Goal: Task Accomplishment & Management: Manage account settings

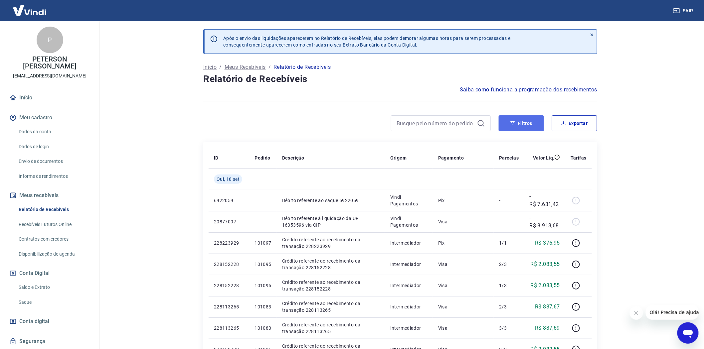
click at [523, 120] on button "Filtros" at bounding box center [521, 123] width 45 height 16
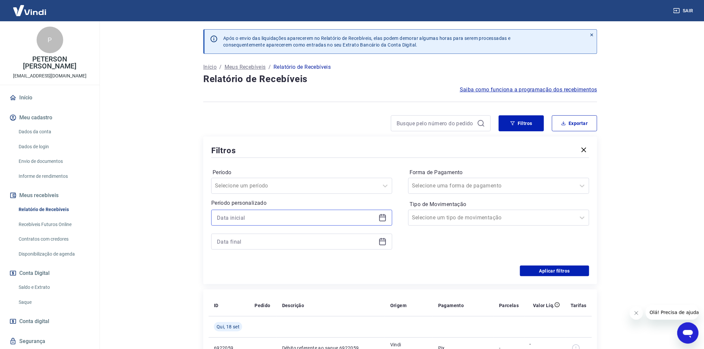
click at [227, 216] on input at bounding box center [296, 218] width 159 height 10
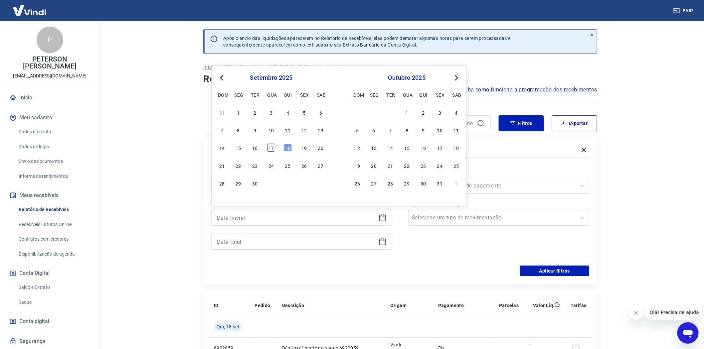
click at [272, 148] on div "17" at bounding box center [271, 148] width 8 height 8
type input "17/09/2025"
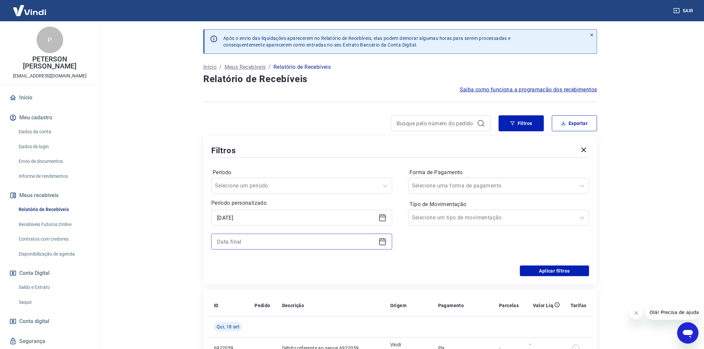
click at [234, 243] on input at bounding box center [296, 242] width 159 height 10
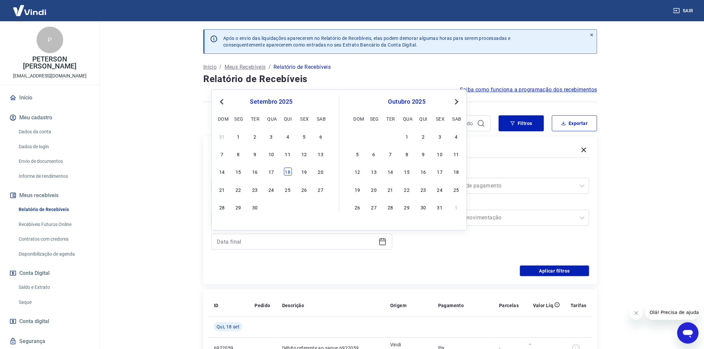
click at [288, 170] on div "18" at bounding box center [288, 172] width 8 height 8
type input "18/09/2025"
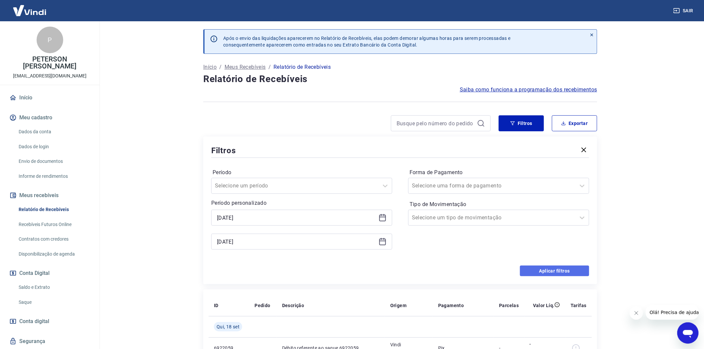
click at [556, 272] on button "Aplicar filtros" at bounding box center [554, 271] width 69 height 11
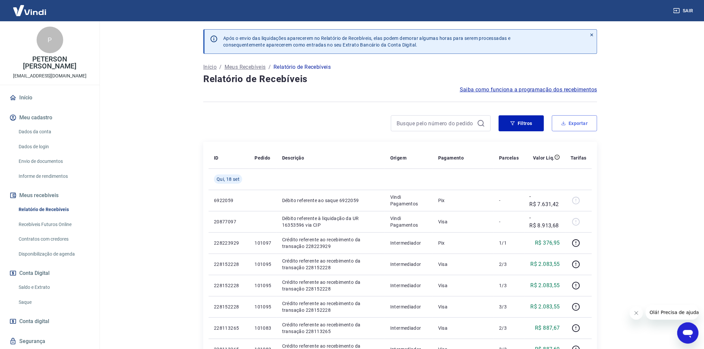
click at [581, 124] on button "Exportar" at bounding box center [574, 123] width 45 height 16
type input "17/09/2025"
type input "18/09/2025"
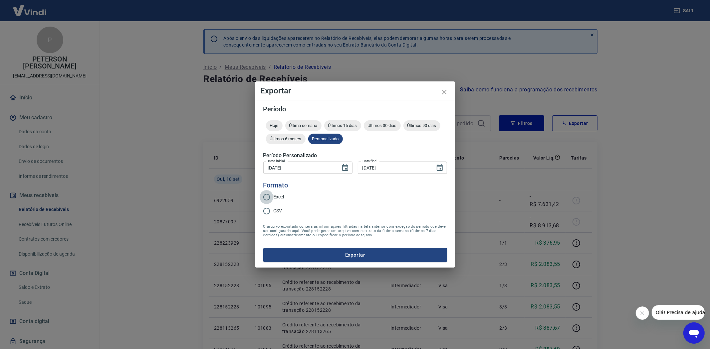
click at [266, 198] on input "Excel" at bounding box center [267, 197] width 14 height 14
radio input "true"
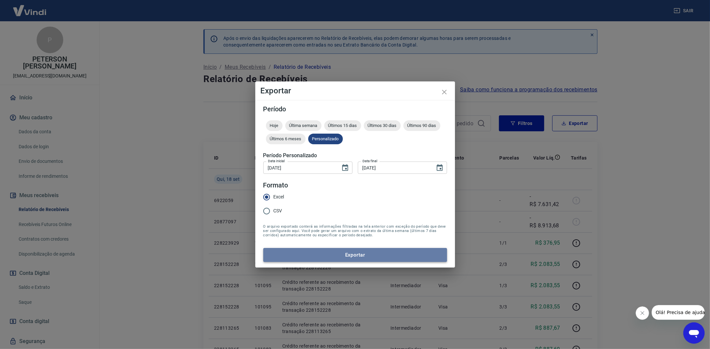
click at [356, 252] on button "Exportar" at bounding box center [355, 255] width 184 height 14
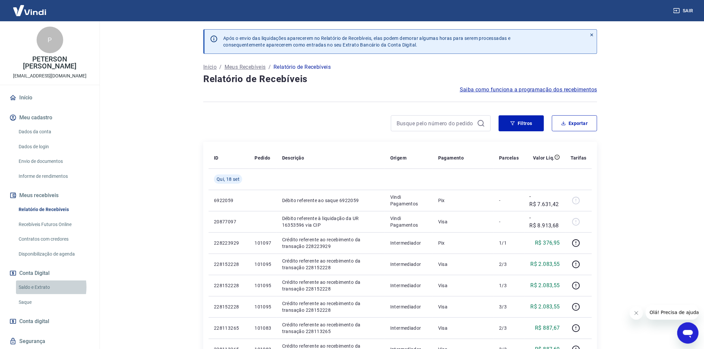
click at [36, 287] on link "Saldo e Extrato" at bounding box center [54, 288] width 76 height 14
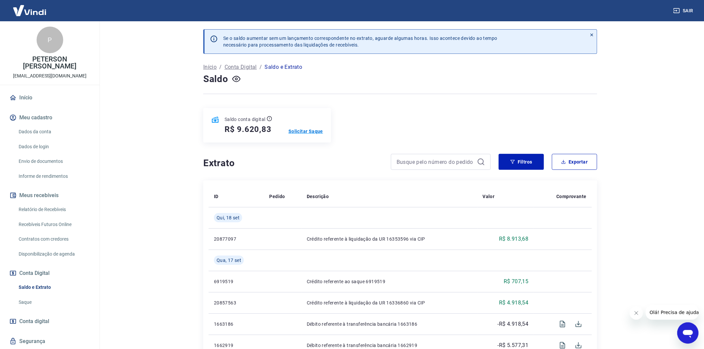
click at [306, 132] on p "Solicitar Saque" at bounding box center [305, 131] width 35 height 7
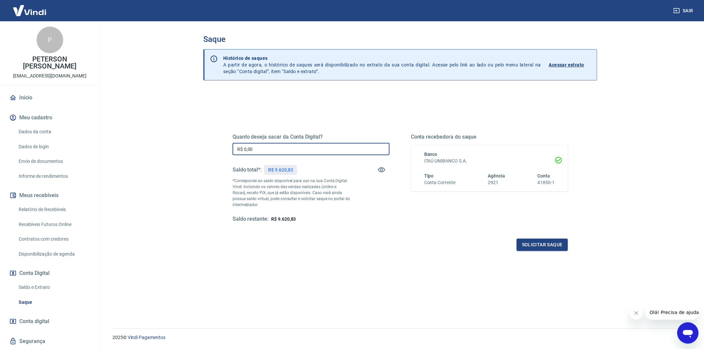
drag, startPoint x: 259, startPoint y: 151, endPoint x: 226, endPoint y: 137, distance: 34.9
click at [226, 137] on div "Quanto deseja sacar da Conta Digital? R$ 0,00 ​ Saldo total*: R$ 9.620,83 *Corr…" at bounding box center [400, 181] width 351 height 155
type input "R$ 9.620,83"
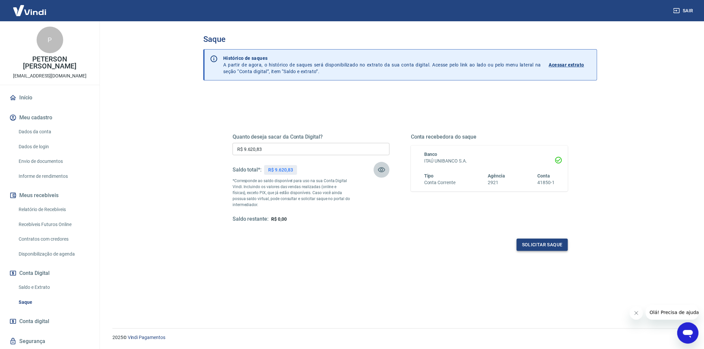
click at [544, 245] on button "Solicitar saque" at bounding box center [542, 245] width 51 height 12
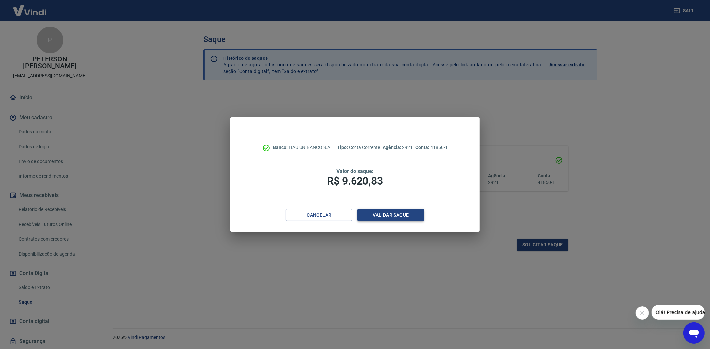
click at [391, 212] on button "Validar saque" at bounding box center [390, 215] width 67 height 12
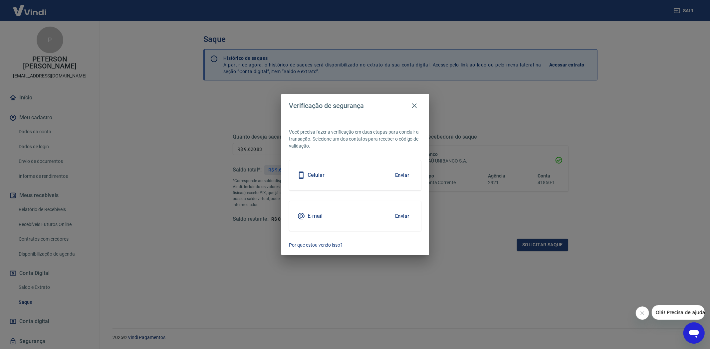
click at [403, 216] on button "Enviar" at bounding box center [402, 216] width 22 height 14
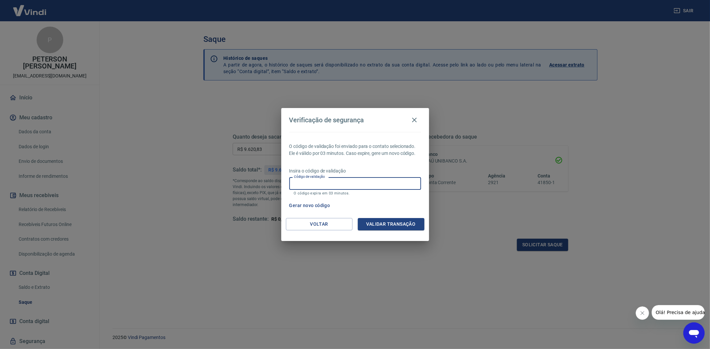
click at [340, 182] on input "Código de validação" at bounding box center [355, 183] width 132 height 12
click at [387, 224] on button "Validar transação" at bounding box center [391, 224] width 67 height 12
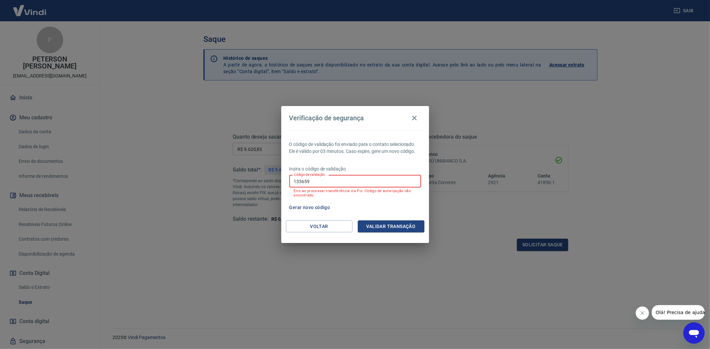
click at [309, 182] on input "133659" at bounding box center [355, 181] width 132 height 12
type input "133658"
click at [394, 223] on button "Validar transação" at bounding box center [391, 227] width 67 height 12
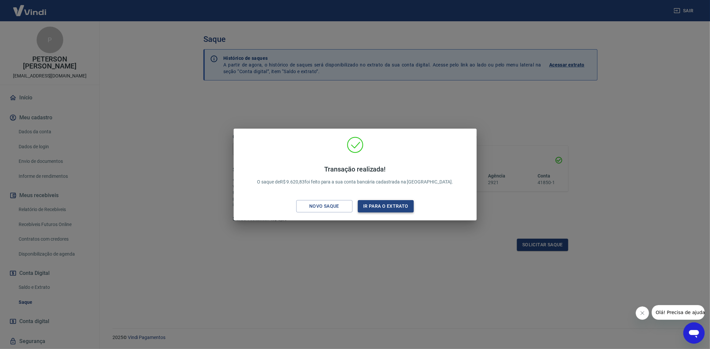
click at [382, 206] on button "Ir para o extrato" at bounding box center [386, 206] width 56 height 12
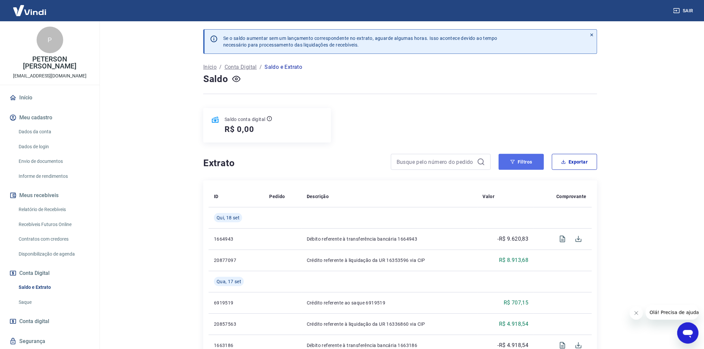
click at [523, 165] on button "Filtros" at bounding box center [521, 162] width 45 height 16
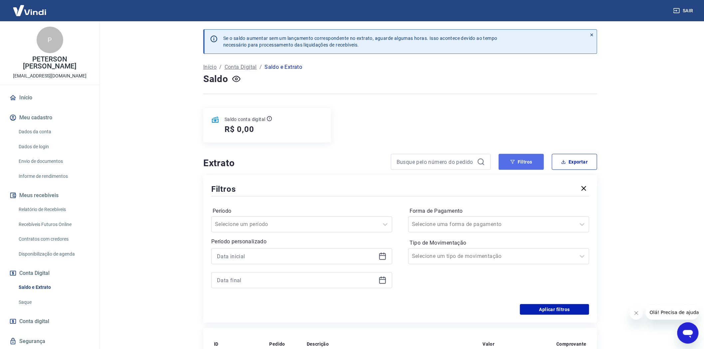
click at [523, 165] on button "Filtros" at bounding box center [521, 162] width 45 height 16
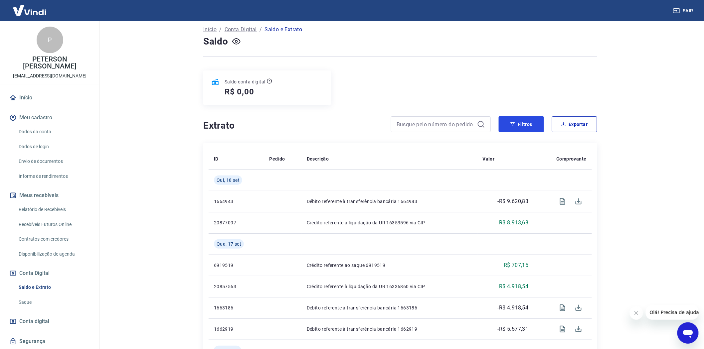
scroll to position [37, 0]
click at [532, 120] on button "Filtros" at bounding box center [521, 125] width 45 height 16
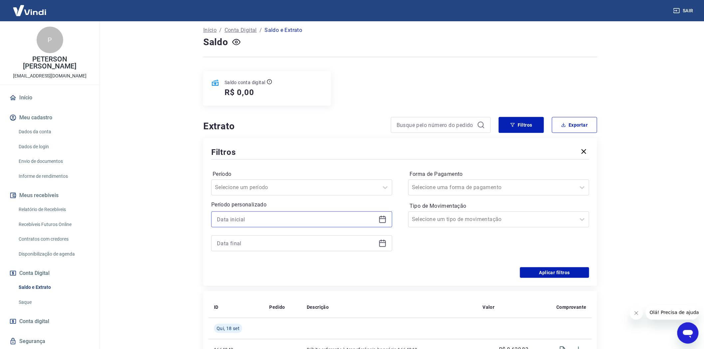
click at [241, 216] on input at bounding box center [296, 220] width 159 height 10
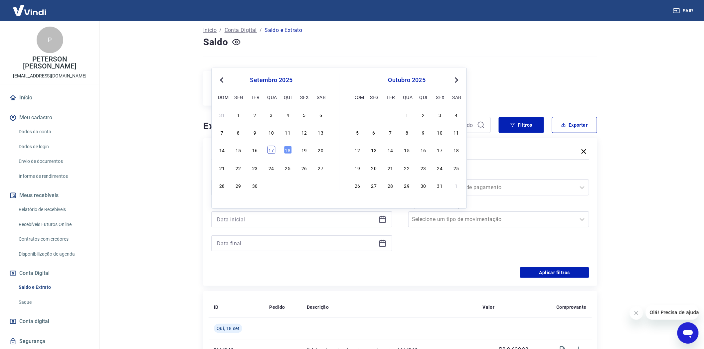
click at [272, 150] on div "17" at bounding box center [271, 150] width 8 height 8
type input "17/09/2025"
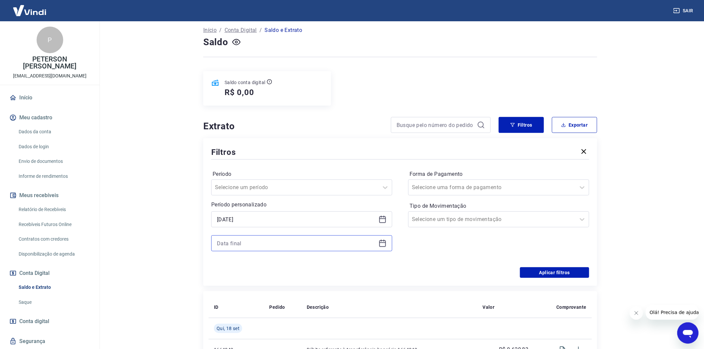
click at [228, 245] on input at bounding box center [296, 244] width 159 height 10
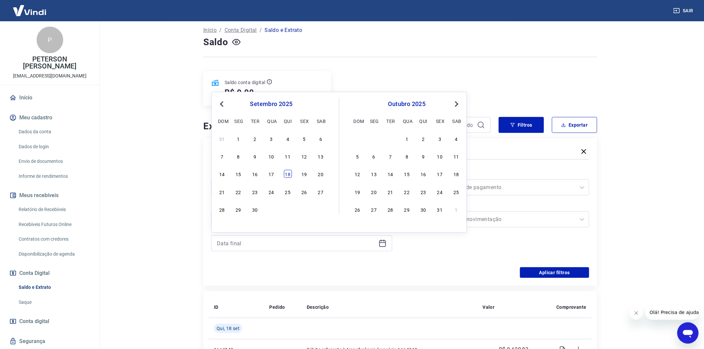
click at [288, 173] on div "18" at bounding box center [288, 174] width 8 height 8
type input "18/09/2025"
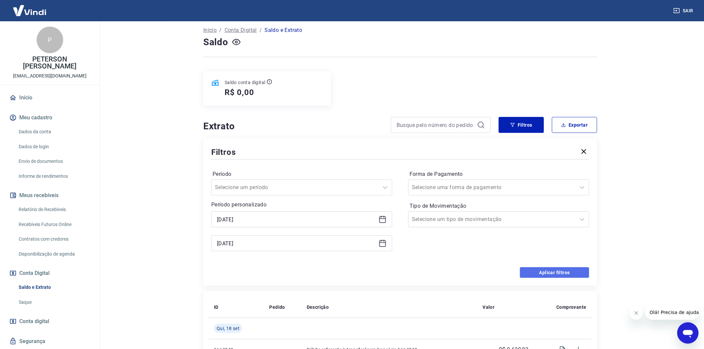
click at [550, 274] on button "Aplicar filtros" at bounding box center [554, 272] width 69 height 11
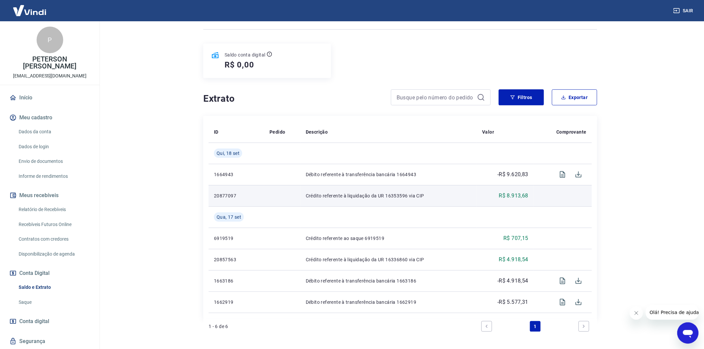
scroll to position [74, 0]
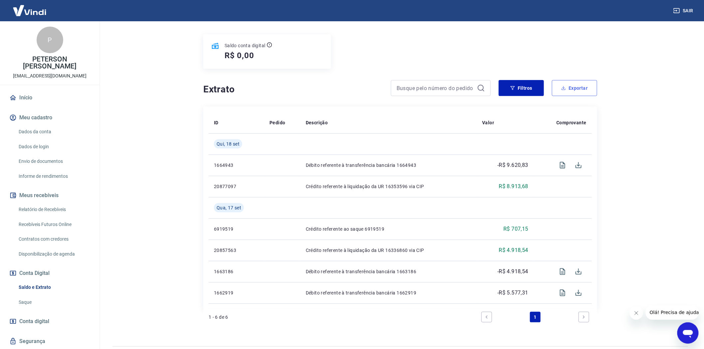
click at [580, 88] on button "Exportar" at bounding box center [574, 88] width 45 height 16
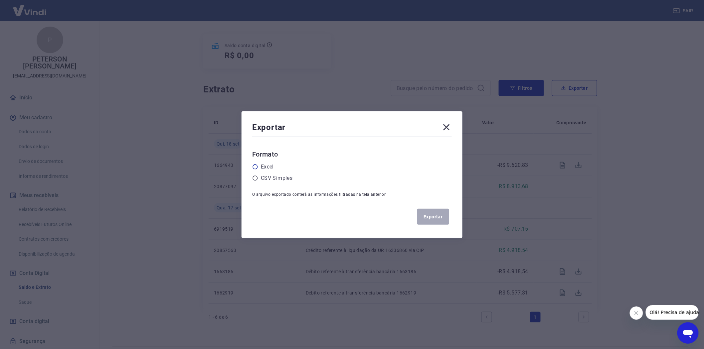
click at [257, 168] on icon at bounding box center [255, 167] width 6 height 6
click at [0, 0] on input "radio" at bounding box center [0, 0] width 0 height 0
click at [431, 214] on button "Exportar" at bounding box center [433, 217] width 32 height 16
